Goal: Task Accomplishment & Management: Complete application form

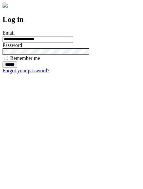
type input "**********"
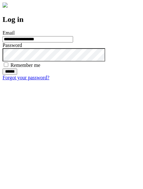
click at [17, 75] on input "******" at bounding box center [10, 72] width 15 height 6
